Goal: Information Seeking & Learning: Learn about a topic

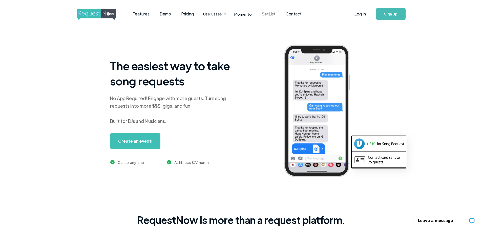
click at [265, 14] on link "SetList" at bounding box center [269, 14] width 24 height 16
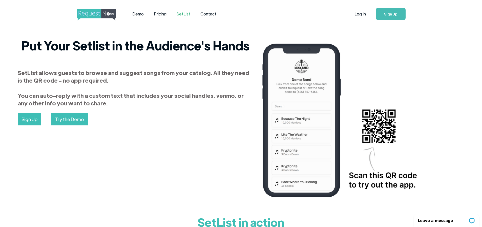
click at [108, 11] on img "home" at bounding box center [101, 15] width 49 height 12
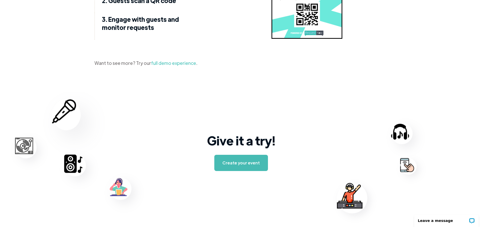
scroll to position [786, 0]
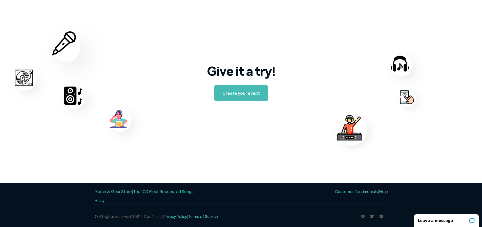
click at [169, 192] on link "Top 100 Most Requested Songs" at bounding box center [163, 190] width 60 height 5
